Goal: Obtain resource: Download file/media

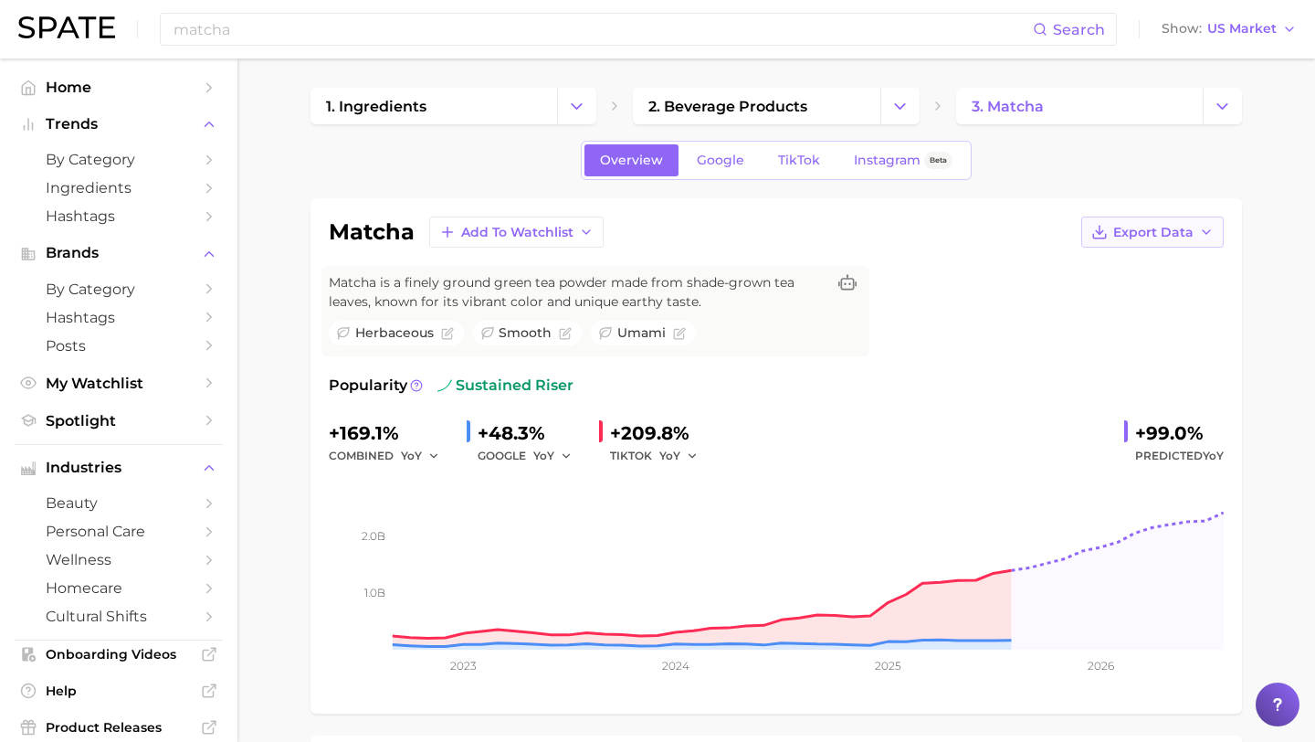
click at [1173, 217] on button "Export Data" at bounding box center [1153, 231] width 142 height 31
click at [1173, 273] on button "Time Series CSV" at bounding box center [1123, 265] width 201 height 33
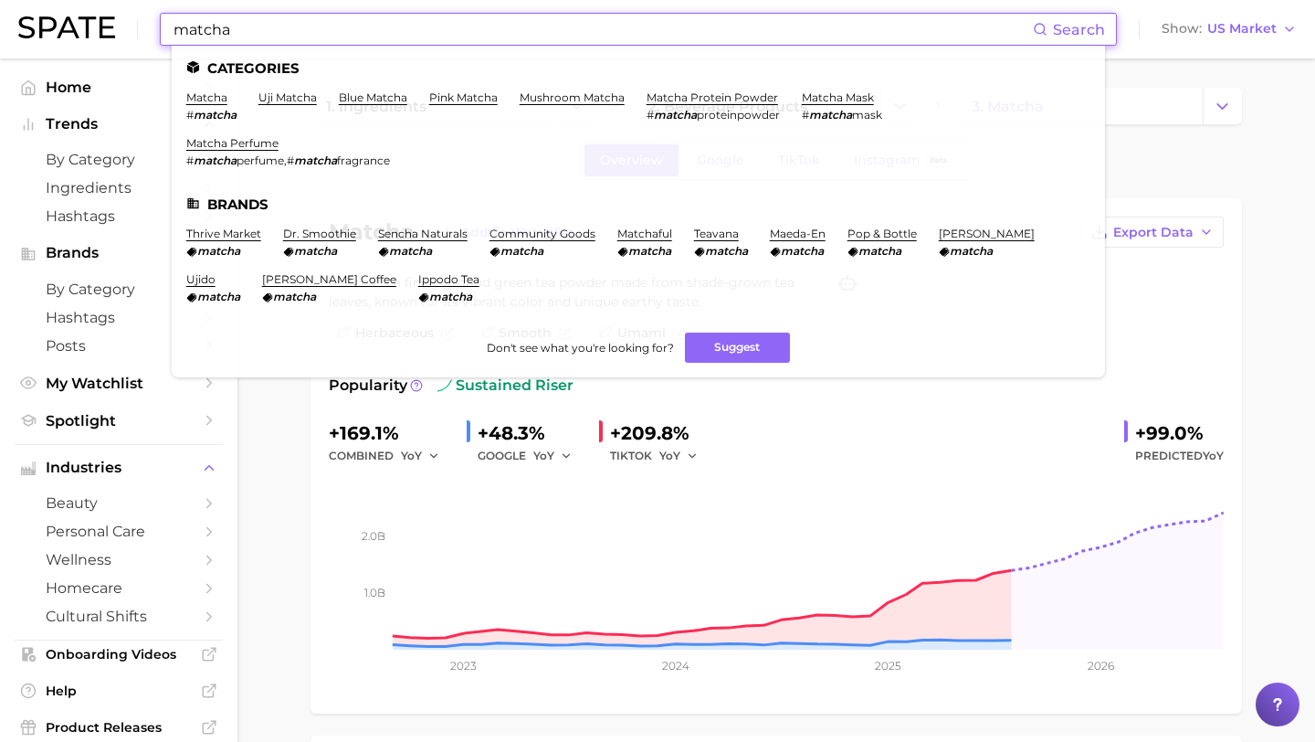
click at [576, 28] on input "matcha" at bounding box center [602, 29] width 861 height 31
click at [269, 96] on link "uji matcha" at bounding box center [288, 97] width 58 height 14
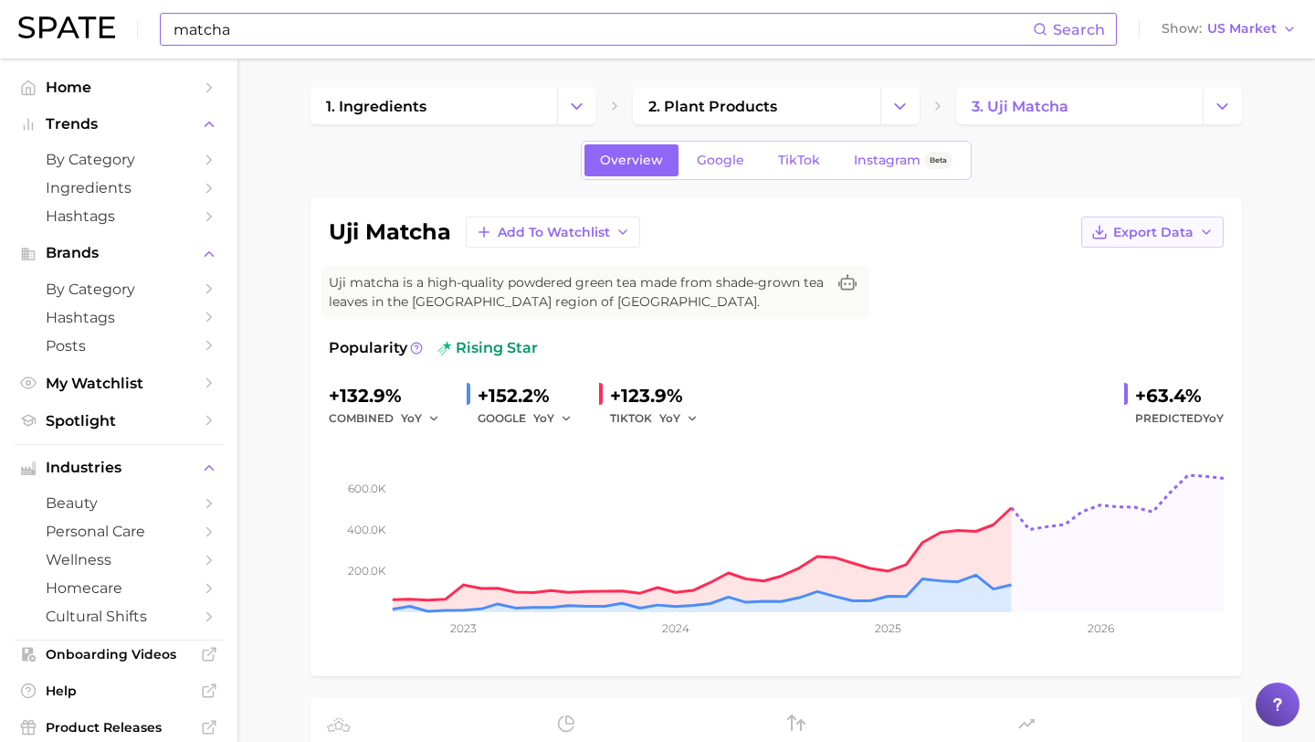
click at [1198, 222] on button "Export Data" at bounding box center [1153, 231] width 142 height 31
click at [1142, 256] on button "Time Series CSV" at bounding box center [1123, 265] width 201 height 33
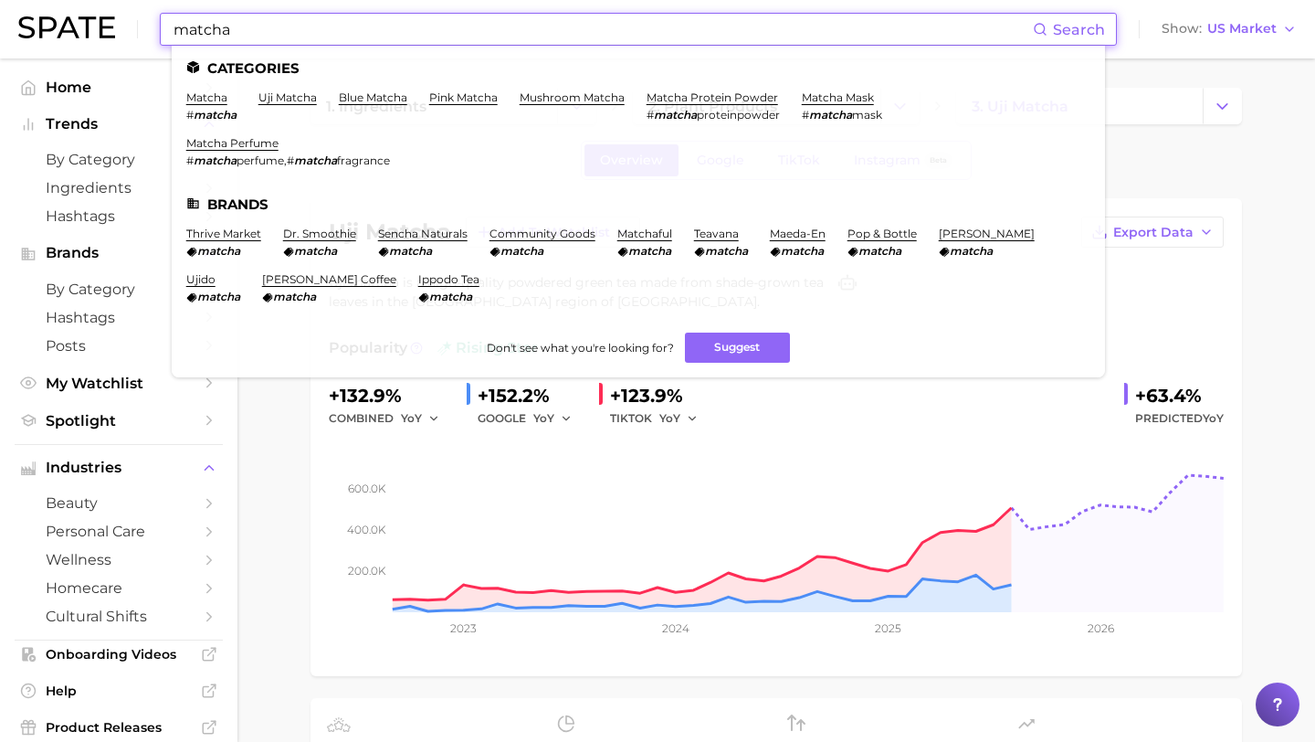
click at [529, 30] on input "matcha" at bounding box center [602, 29] width 861 height 31
click at [841, 100] on link "matcha mask" at bounding box center [838, 97] width 72 height 14
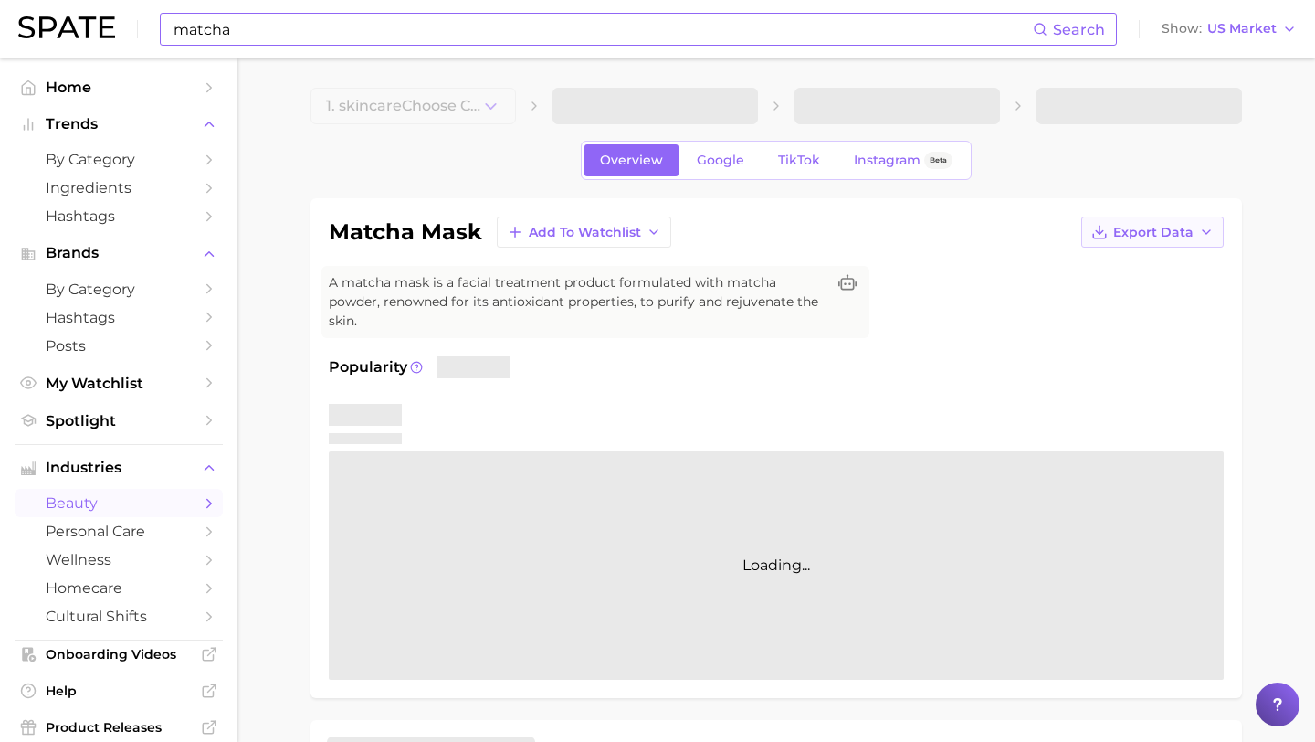
click at [1108, 229] on icon "button" at bounding box center [1100, 232] width 16 height 16
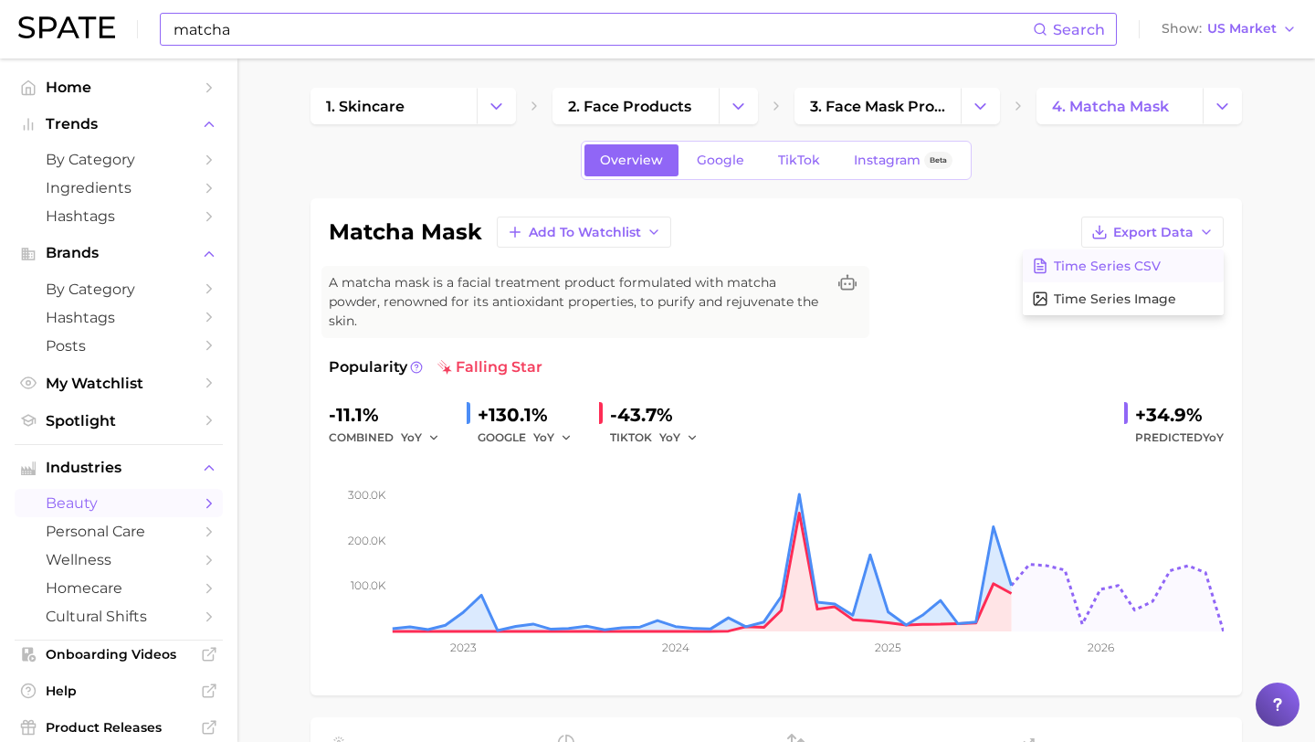
click at [1086, 259] on span "Time Series CSV" at bounding box center [1107, 267] width 107 height 16
click at [447, 45] on div "matcha Search" at bounding box center [638, 29] width 957 height 33
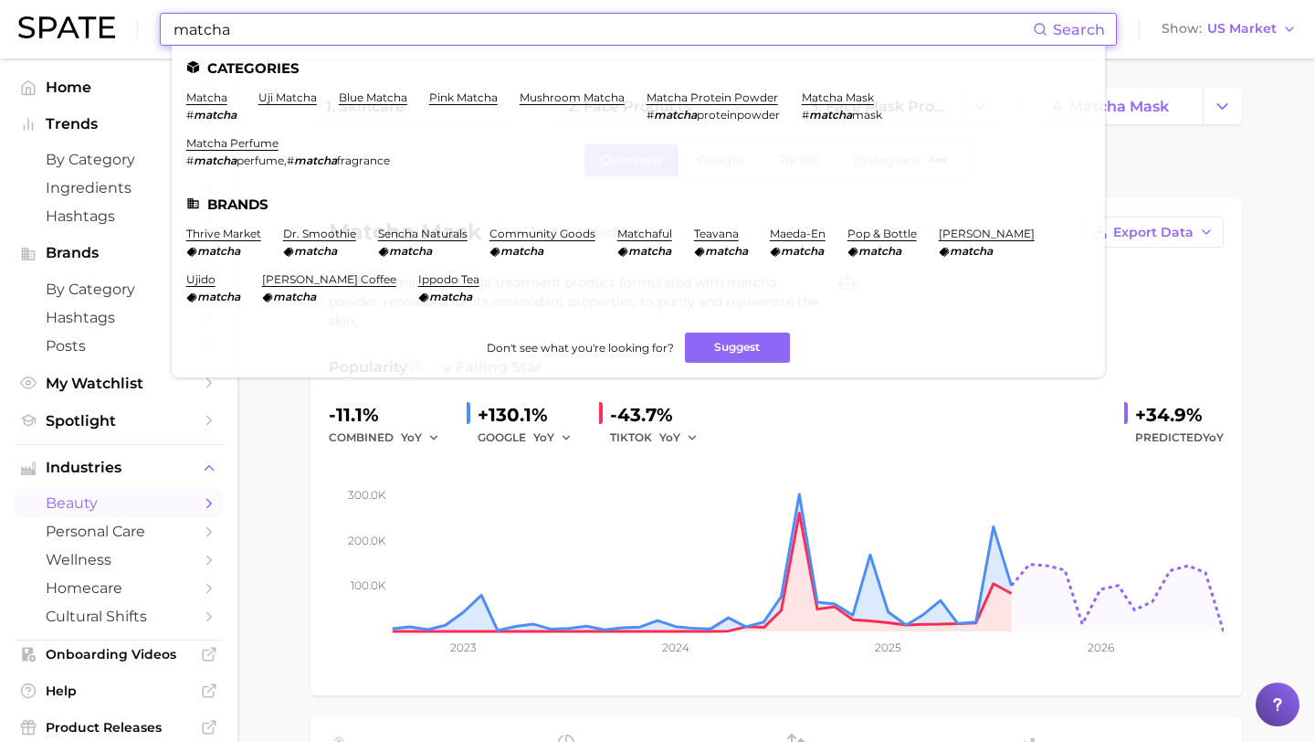
click at [438, 33] on input "matcha" at bounding box center [602, 29] width 861 height 31
click at [564, 97] on link "mushroom matcha" at bounding box center [572, 97] width 105 height 14
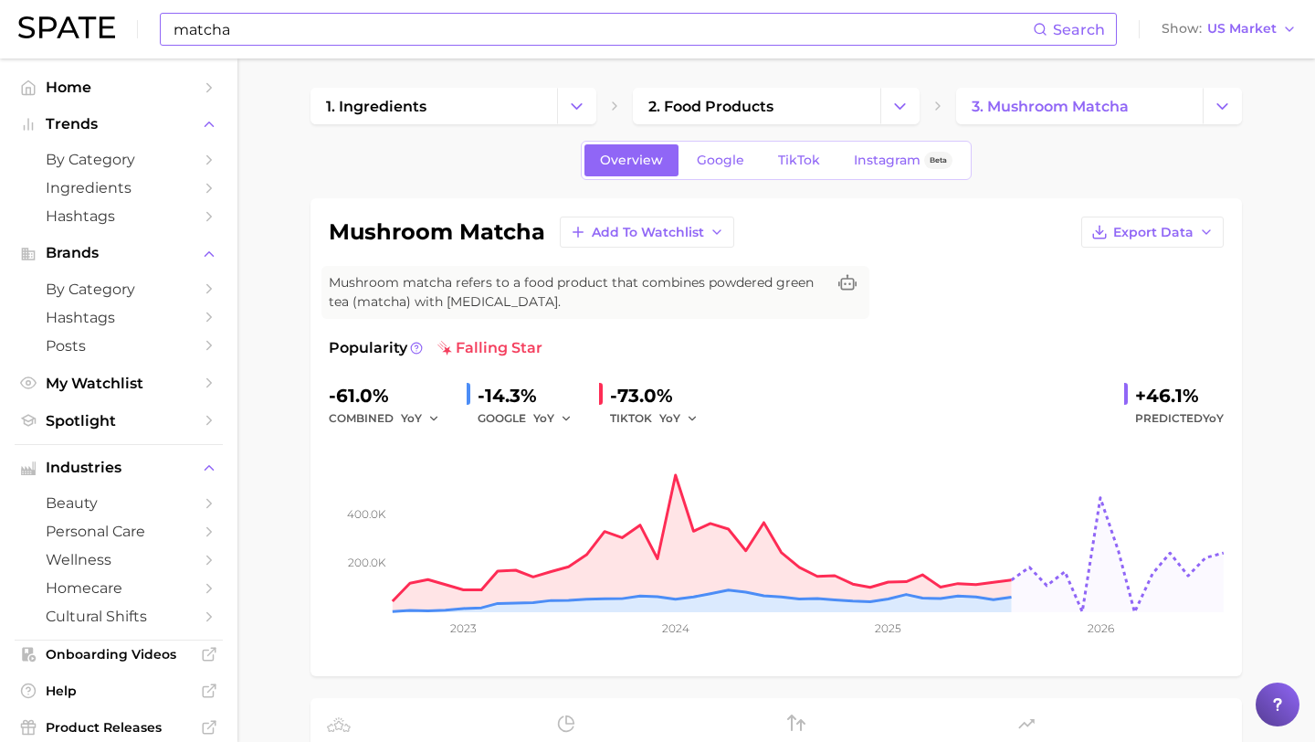
click at [546, 32] on input "matcha" at bounding box center [602, 29] width 861 height 31
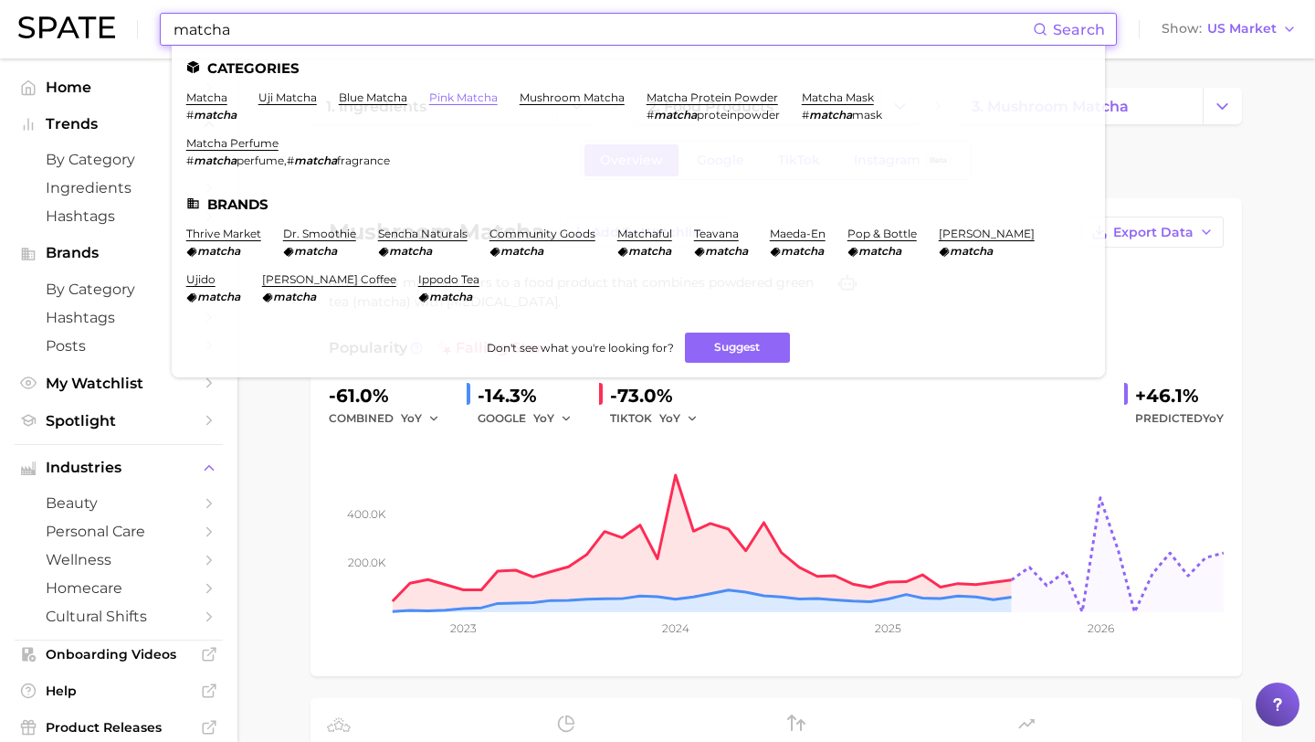
click at [459, 92] on link "pink matcha" at bounding box center [463, 97] width 69 height 14
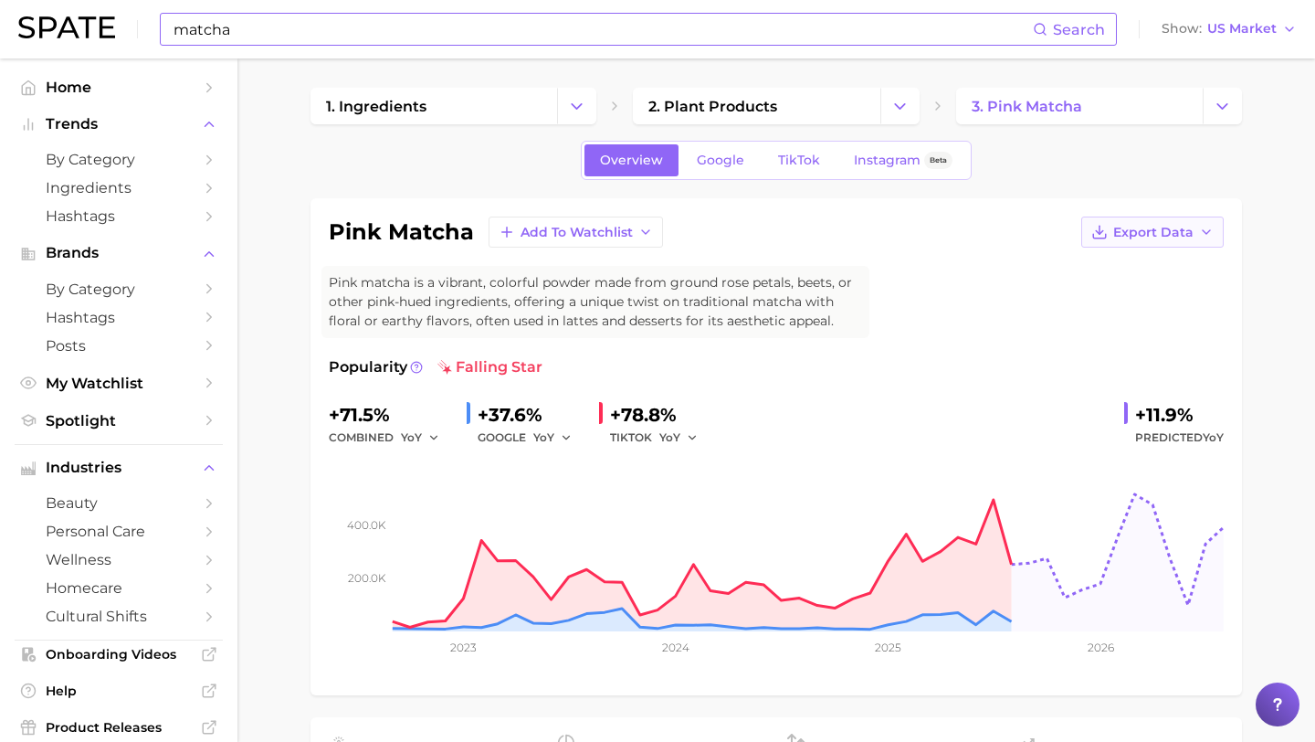
click at [1134, 230] on span "Export Data" at bounding box center [1153, 233] width 80 height 16
click at [1095, 269] on span "Time Series CSV" at bounding box center [1107, 267] width 107 height 16
click at [480, 25] on input "matcha" at bounding box center [602, 29] width 861 height 31
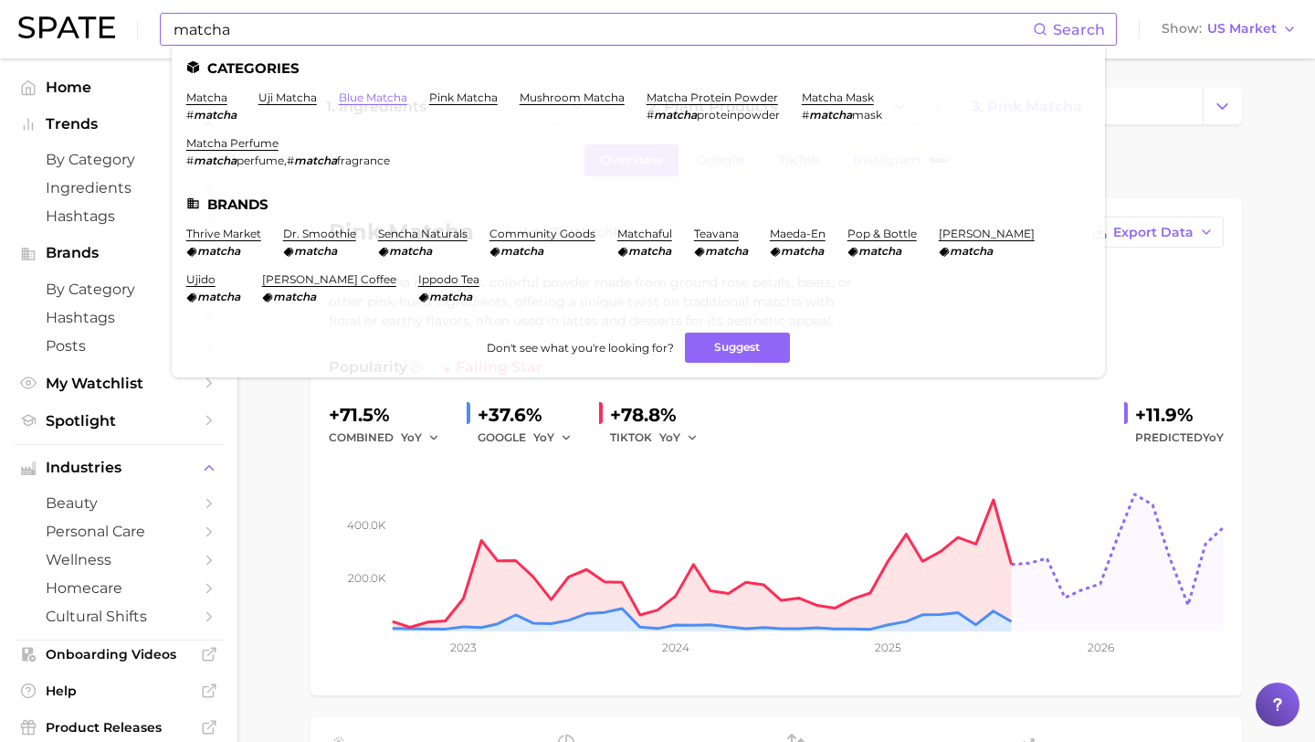
click at [388, 95] on link "blue matcha" at bounding box center [373, 97] width 69 height 14
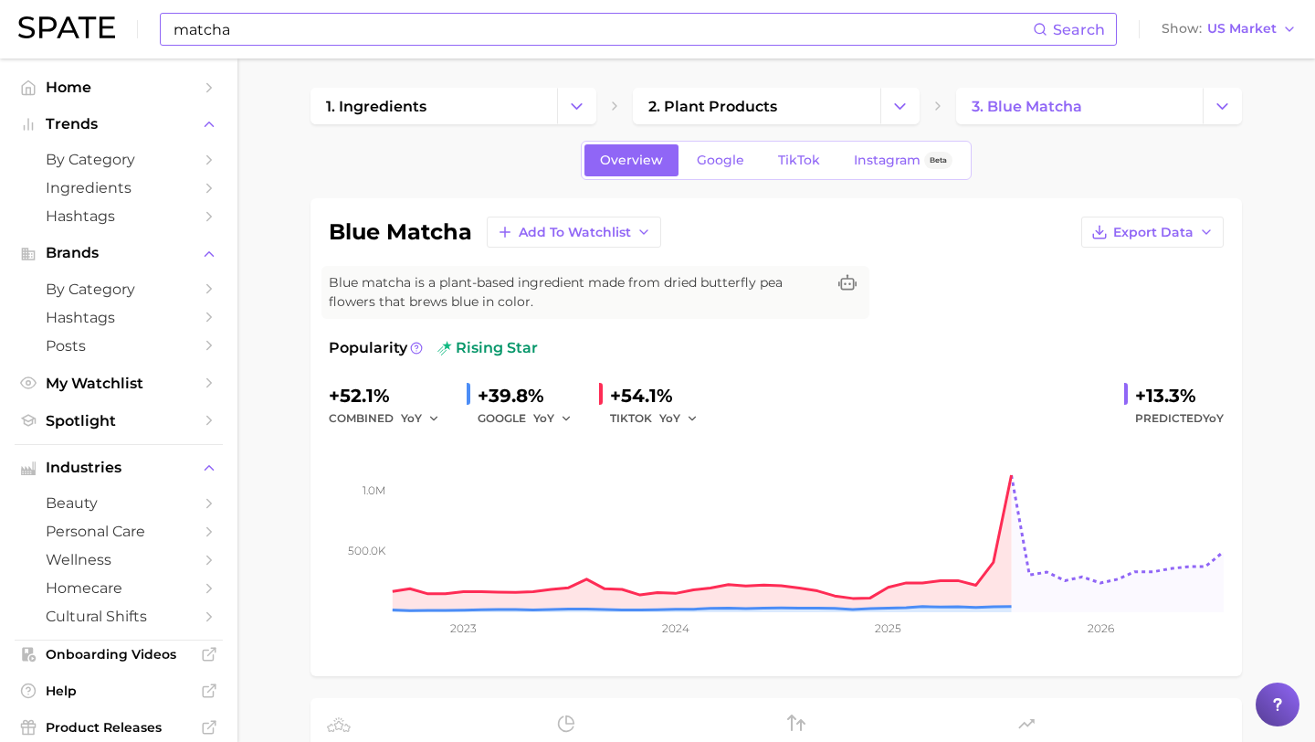
click at [1141, 256] on div "blue matcha Add to Watchlist Export Data Blue matcha is a plant-based ingredien…" at bounding box center [776, 436] width 895 height 441
click at [1131, 237] on span "Export Data" at bounding box center [1153, 233] width 80 height 16
click at [1130, 266] on span "Time Series CSV" at bounding box center [1107, 267] width 107 height 16
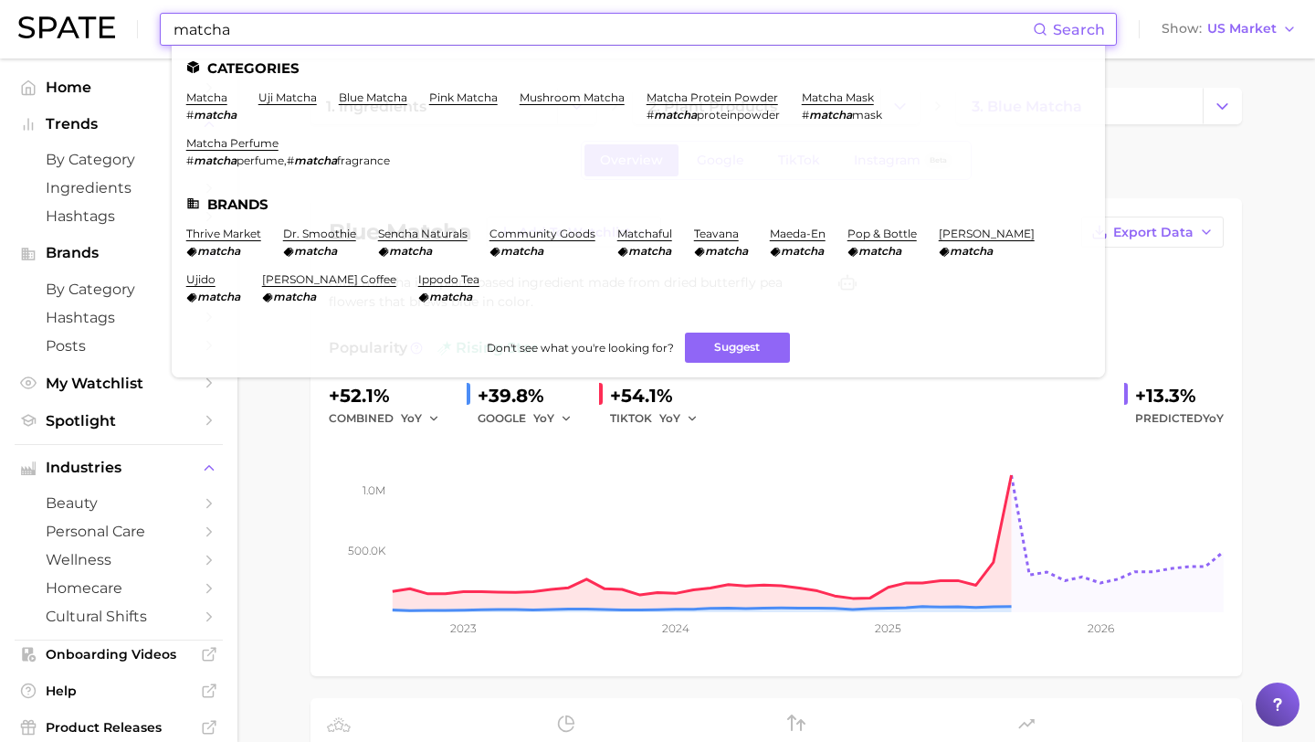
click at [571, 27] on input "matcha" at bounding box center [602, 29] width 861 height 31
